Goal: Find specific page/section: Find specific page/section

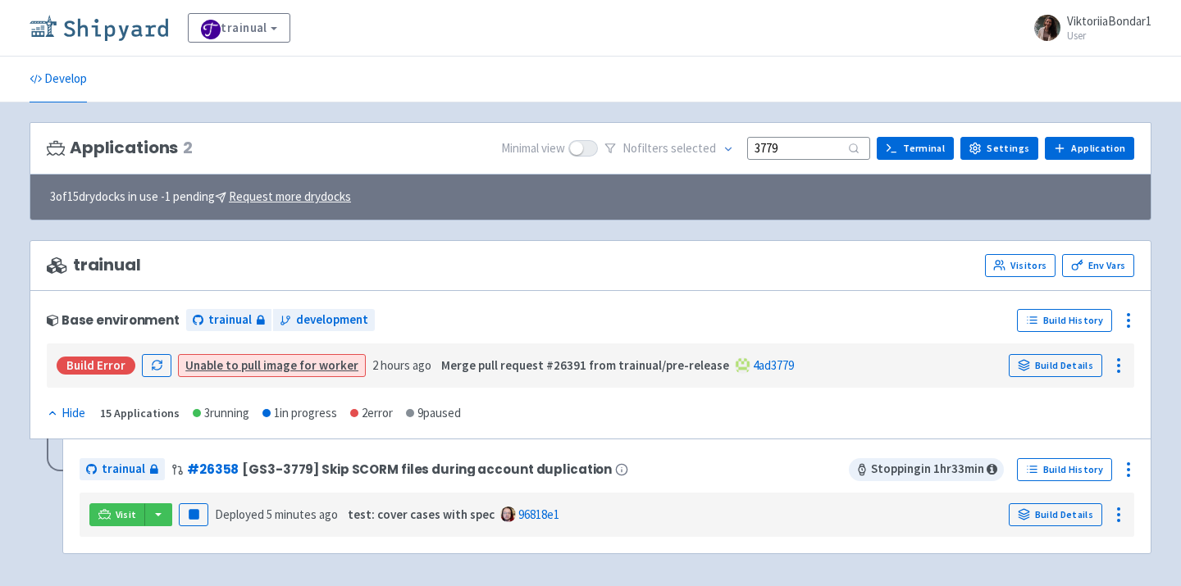
click at [98, 27] on img at bounding box center [99, 28] width 139 height 26
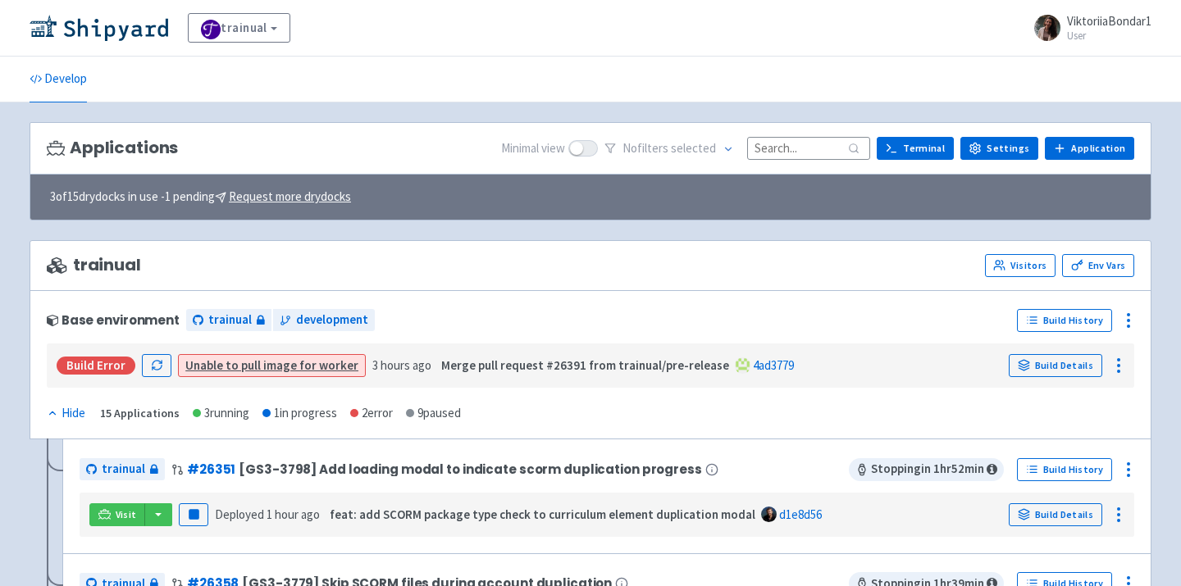
click at [808, 151] on input at bounding box center [808, 148] width 123 height 22
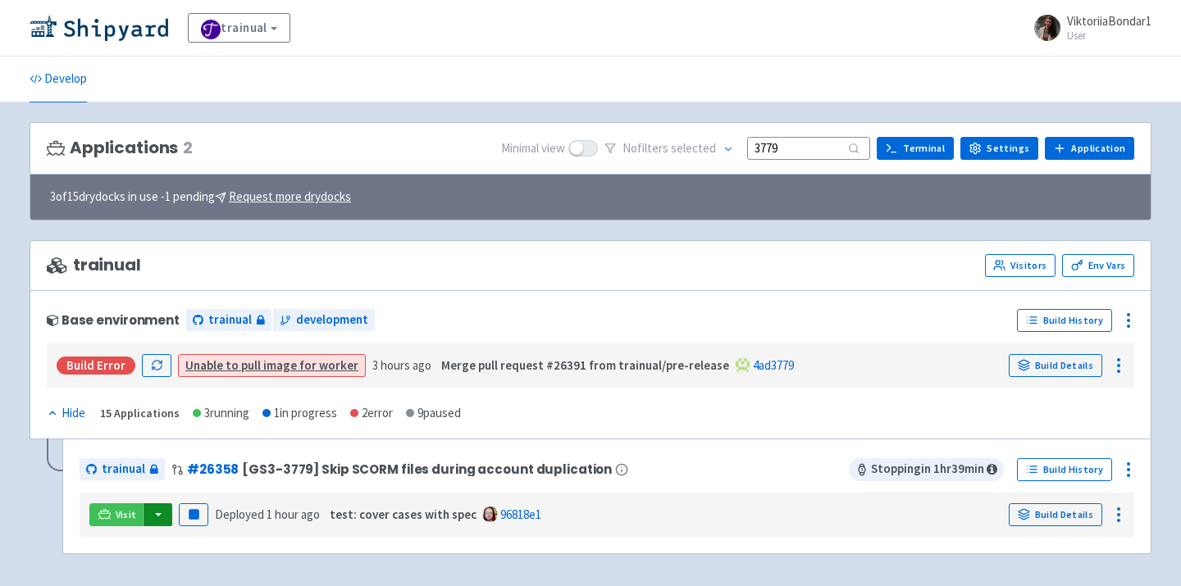
type input "3779"
click at [158, 514] on button "button" at bounding box center [158, 514] width 28 height 23
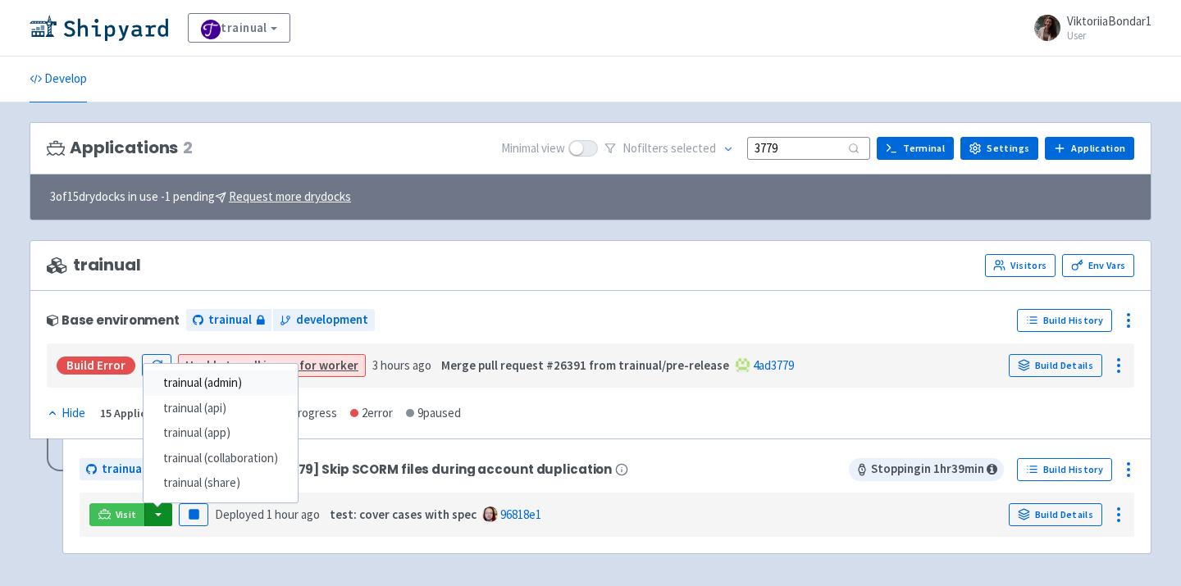
click at [206, 388] on link "trainual (admin)" at bounding box center [220, 383] width 154 height 25
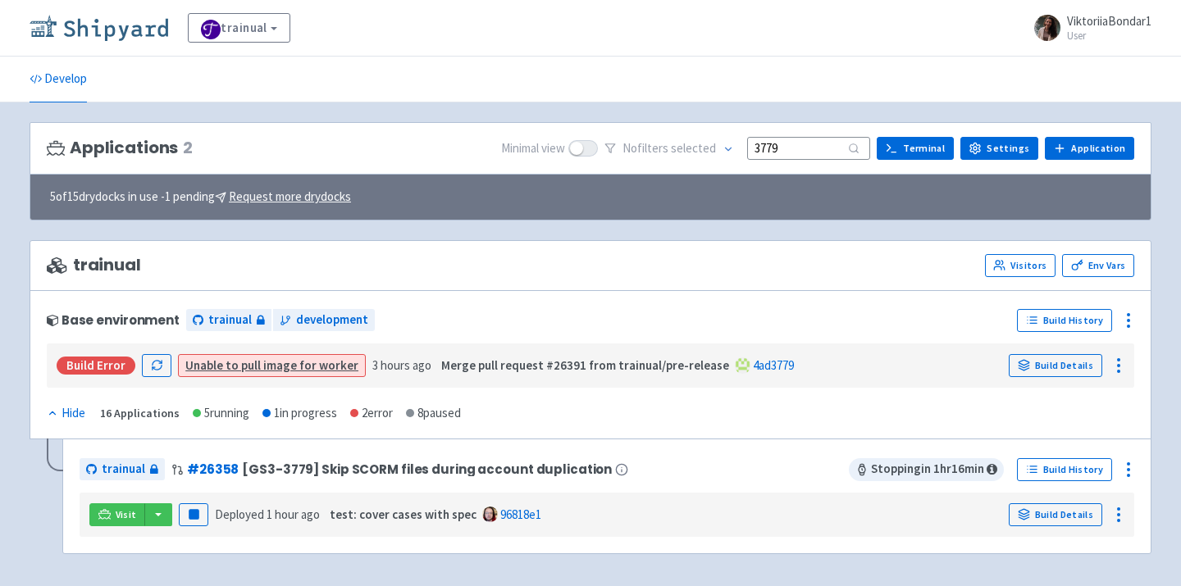
click at [96, 30] on img at bounding box center [99, 28] width 139 height 26
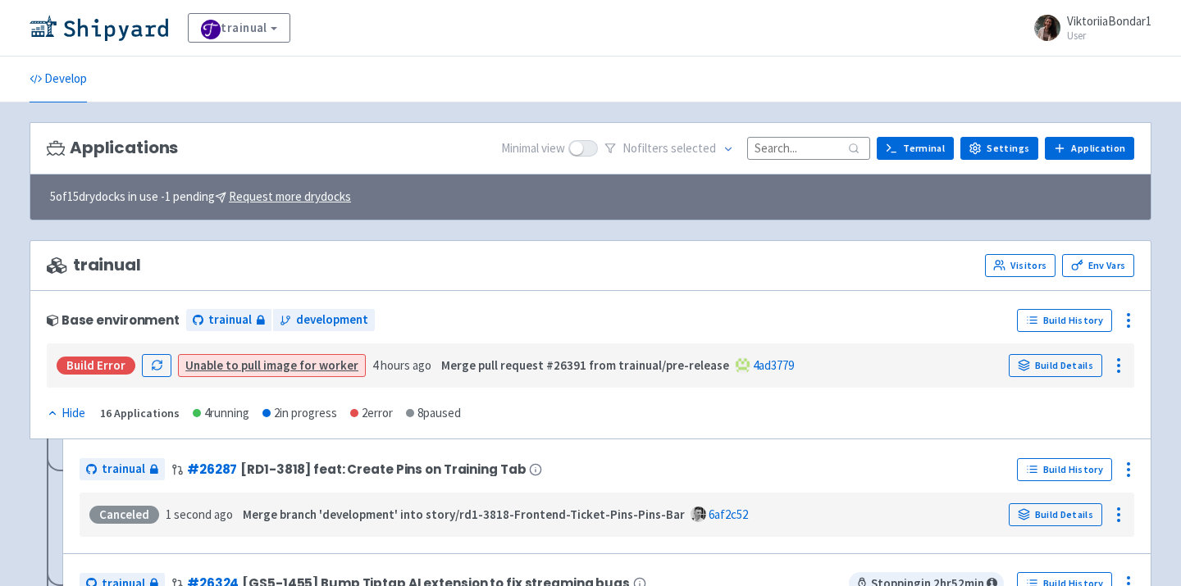
click at [804, 153] on input at bounding box center [808, 148] width 123 height 22
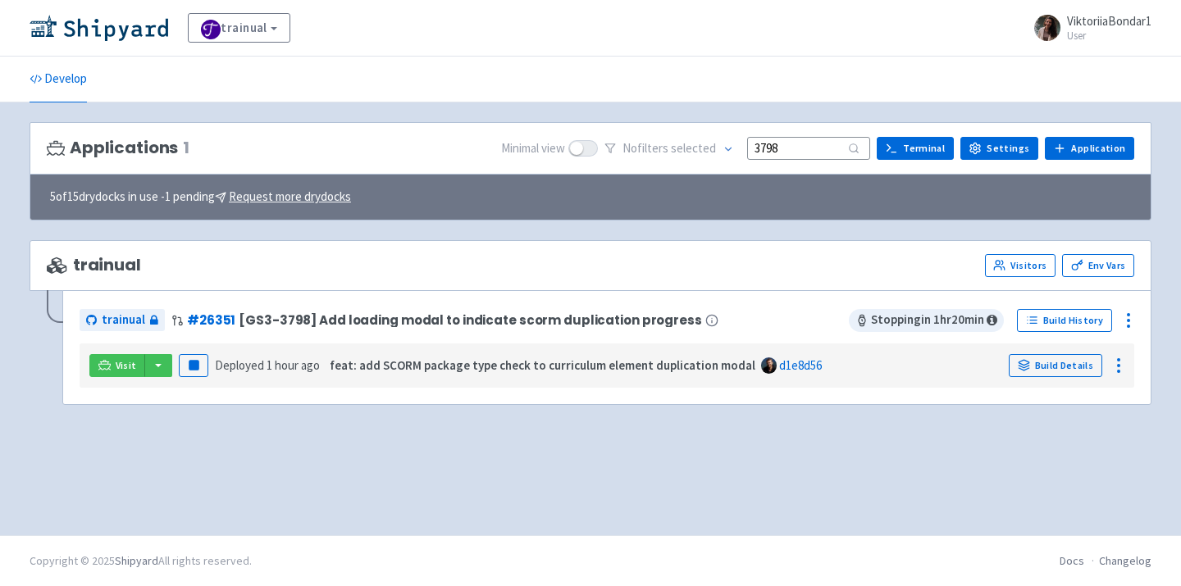
type input "3798"
click at [157, 378] on div "Visit Pause Deployed 1 hour ago feat: add SCORM package type check to curriculu…" at bounding box center [606, 365] width 1041 height 31
click at [157, 368] on button "button" at bounding box center [158, 365] width 28 height 23
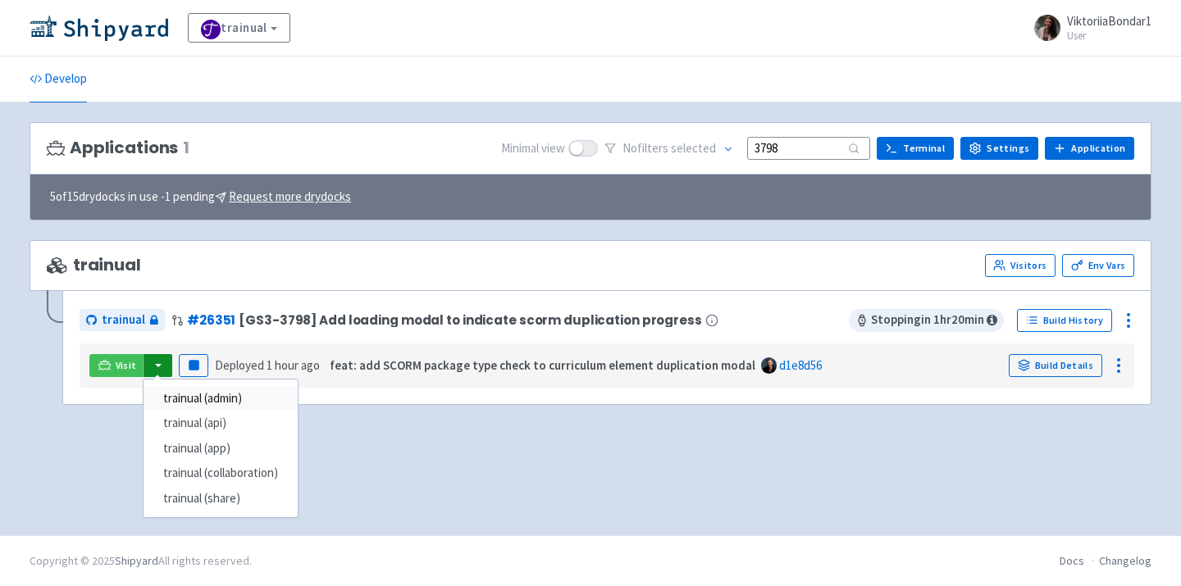
click at [203, 397] on link "trainual (admin)" at bounding box center [220, 398] width 154 height 25
